Goal: Check status

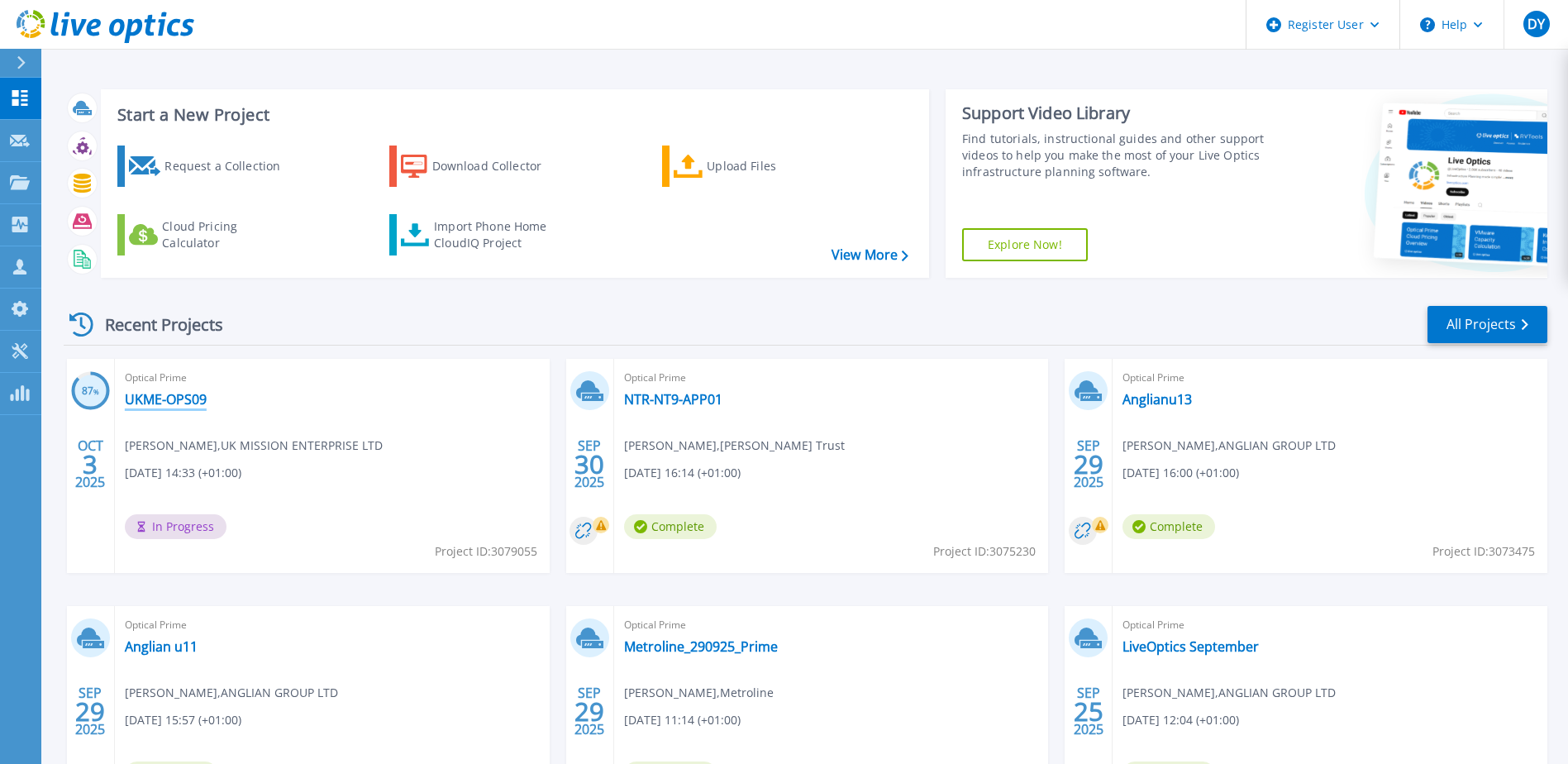
click at [176, 395] on link "UKME-OPS09" at bounding box center [165, 400] width 82 height 17
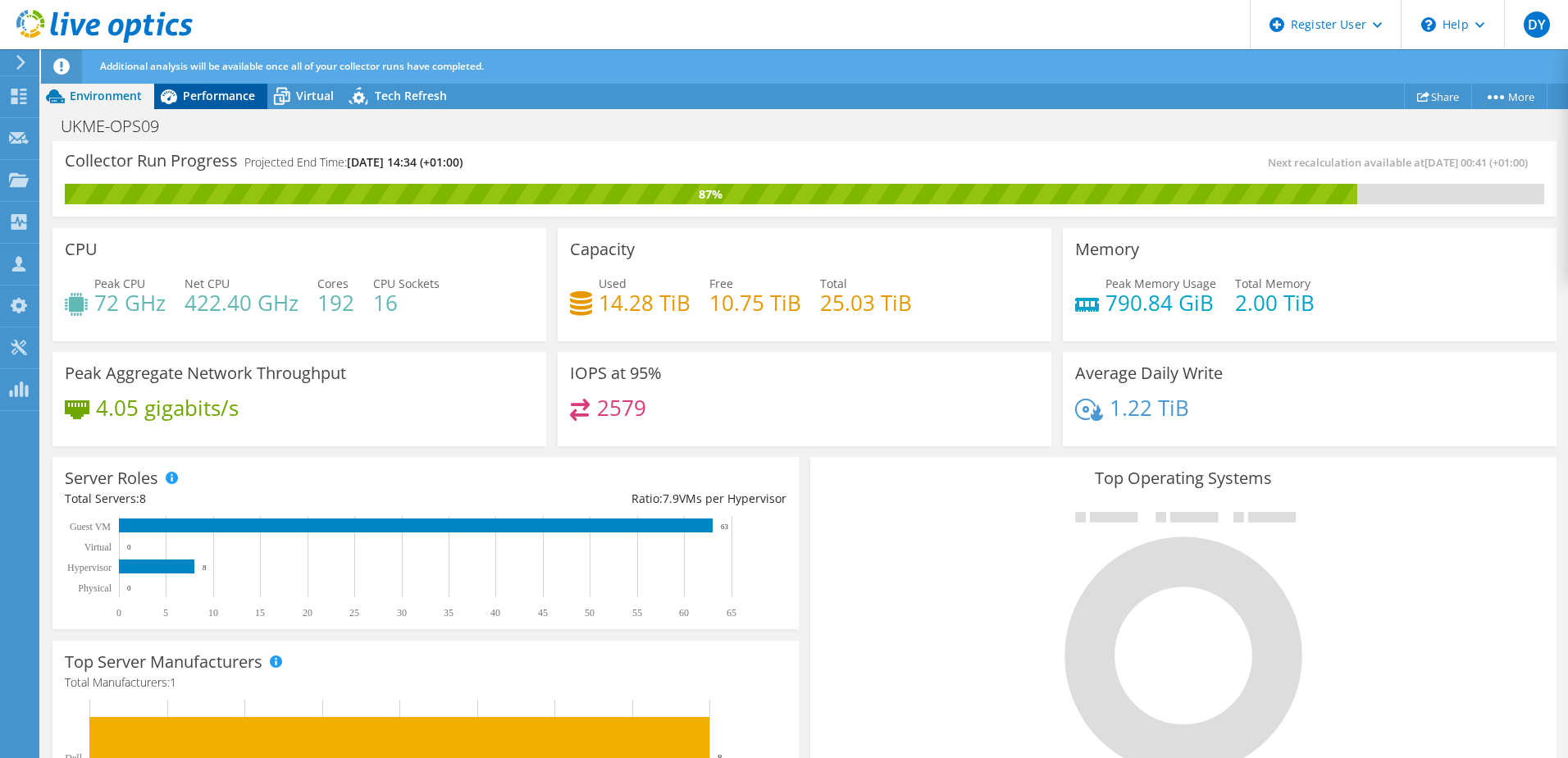
click at [205, 94] on span "Performance" at bounding box center [218, 95] width 72 height 16
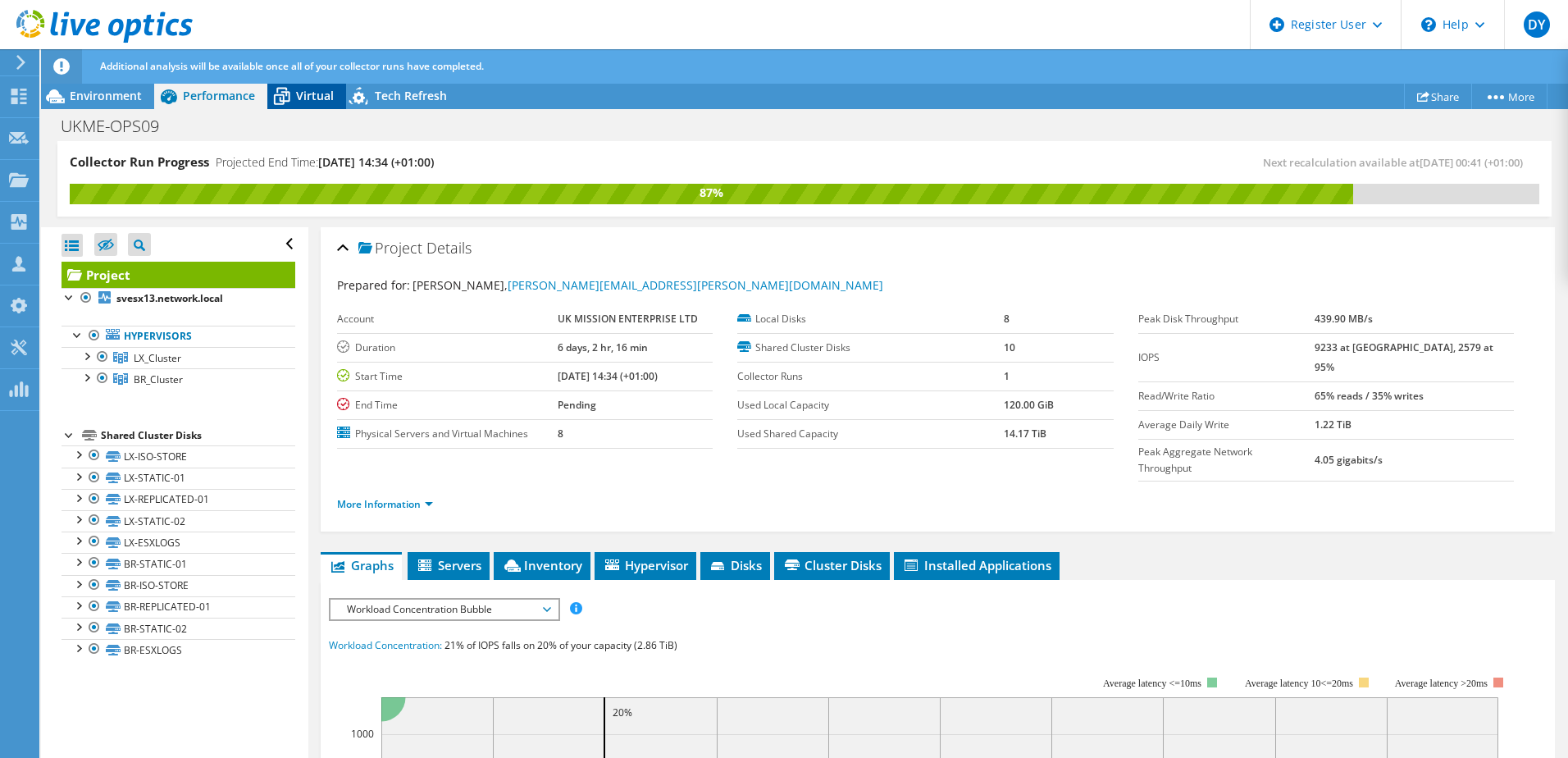
click at [325, 88] on span "Virtual" at bounding box center [314, 95] width 38 height 16
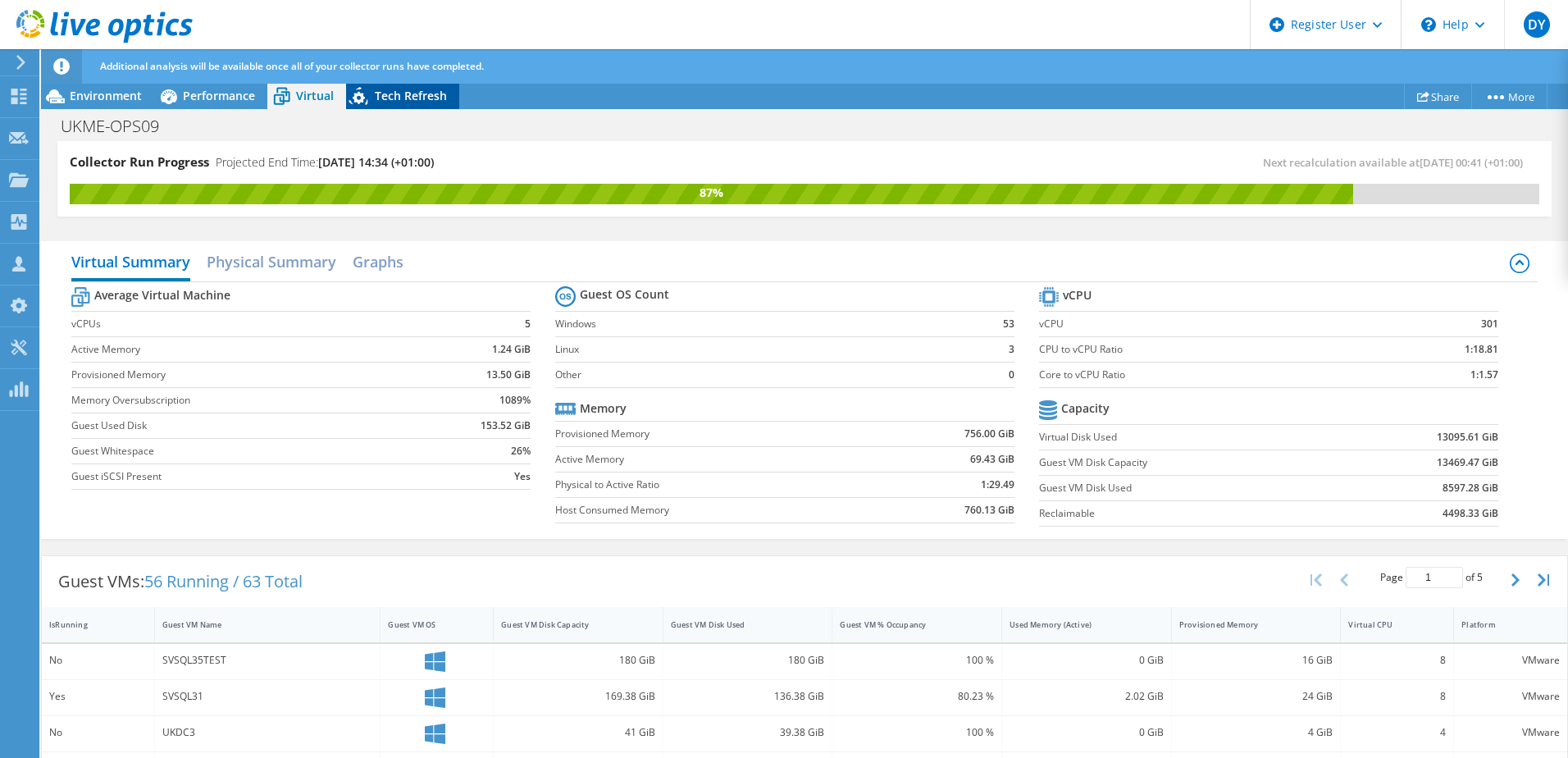
click at [392, 97] on span "Tech Refresh" at bounding box center [411, 95] width 72 height 16
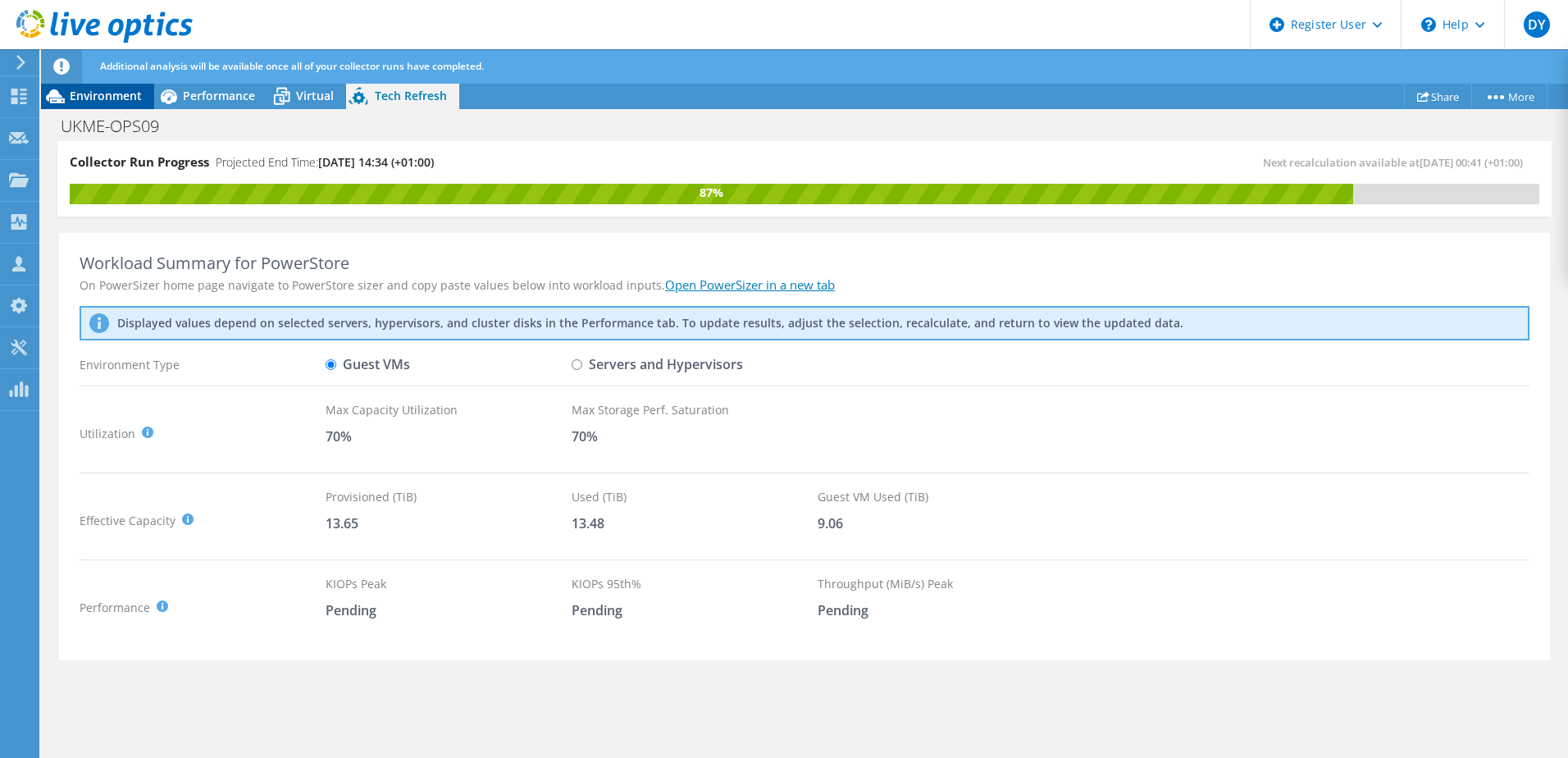
click at [129, 92] on span "Environment" at bounding box center [106, 95] width 72 height 16
